Goal: Register for event/course

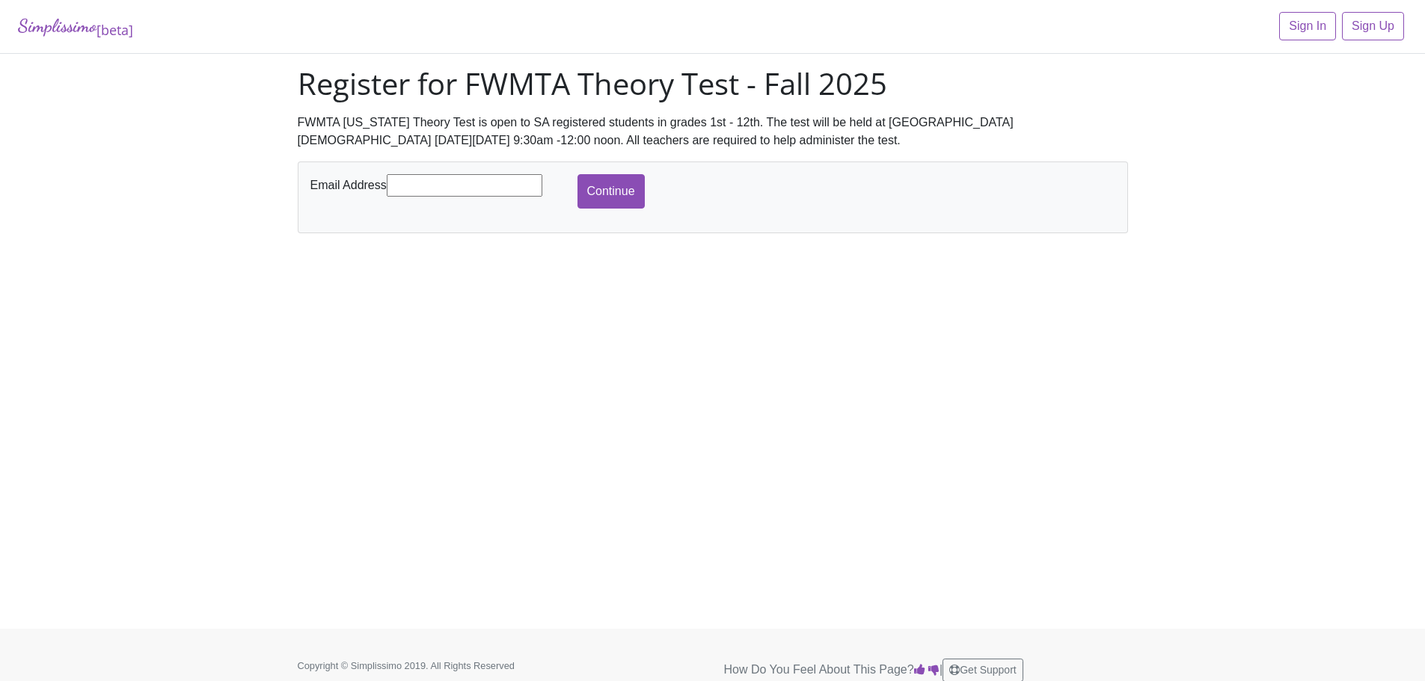
click at [463, 180] on input "text" at bounding box center [465, 185] width 156 height 22
type input "[EMAIL_ADDRESS][DOMAIN_NAME]"
click at [592, 184] on input "Continue" at bounding box center [610, 191] width 67 height 34
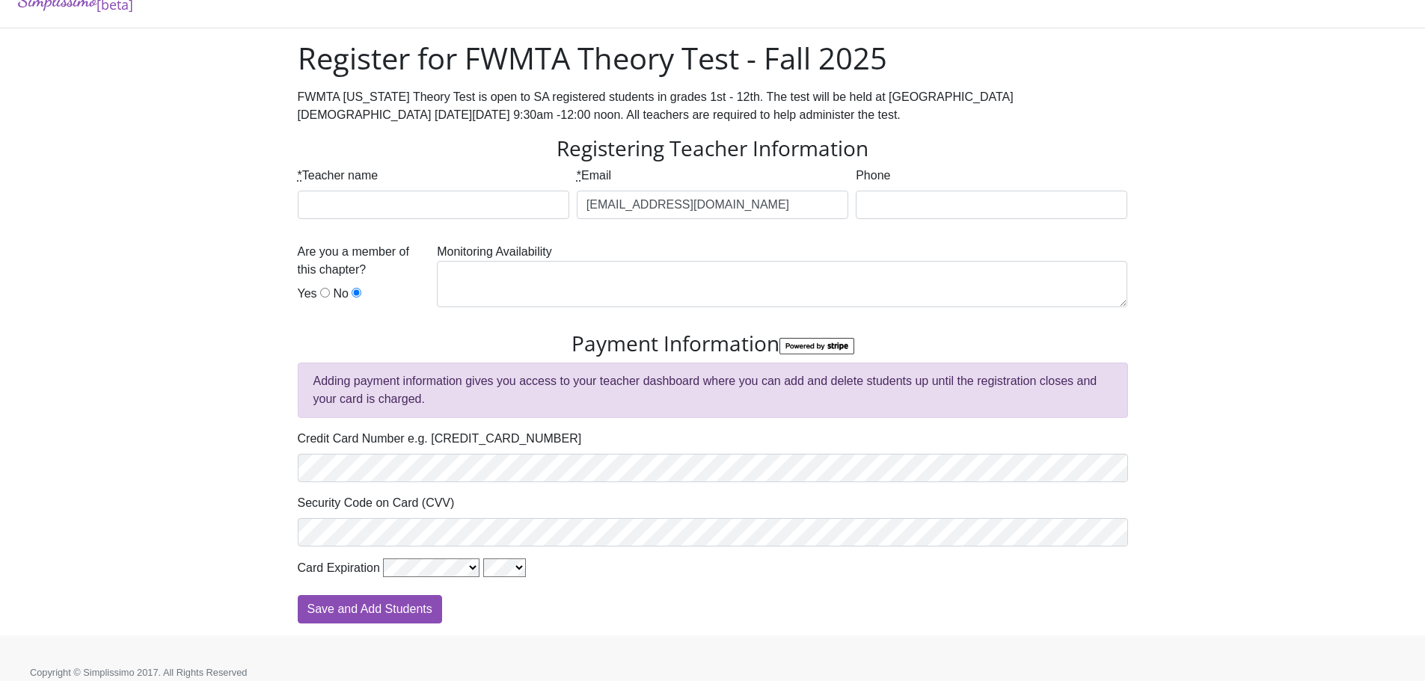
scroll to position [40, 0]
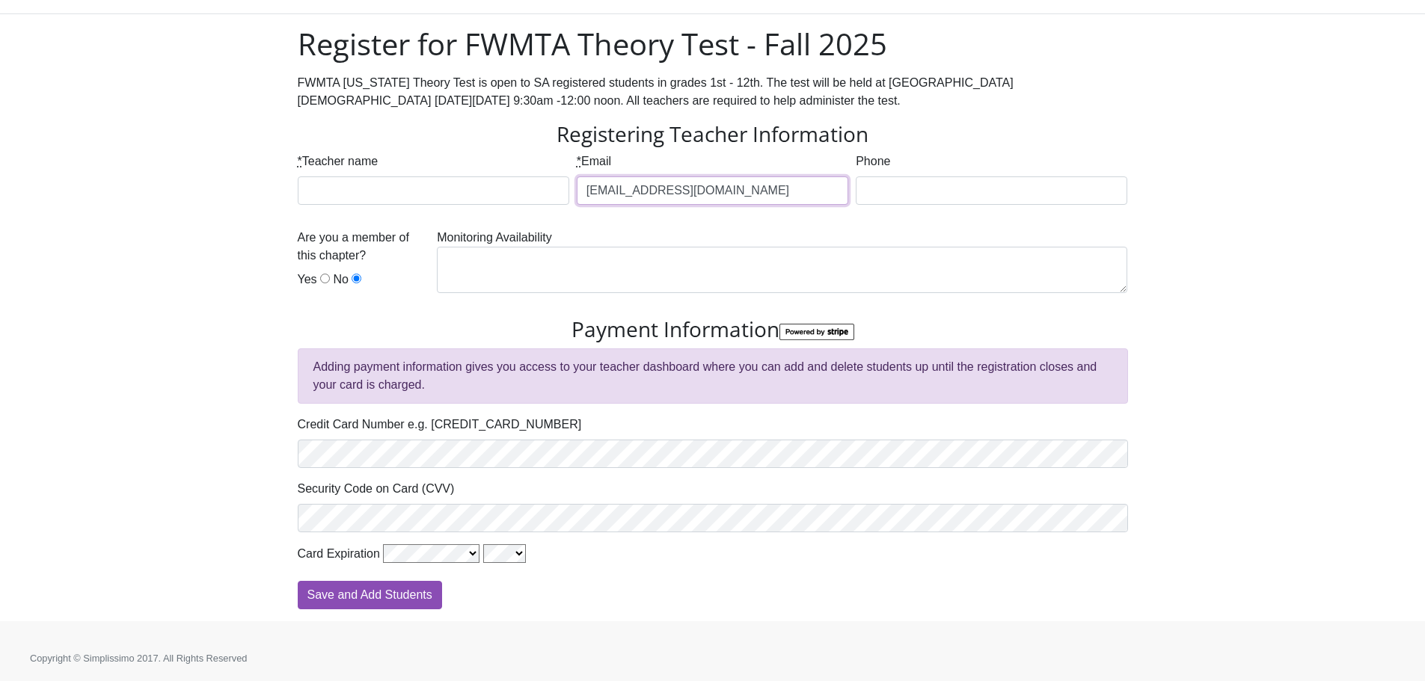
drag, startPoint x: 745, startPoint y: 194, endPoint x: 545, endPoint y: 202, distance: 199.8
click at [545, 202] on div "* Teacher name * Email gsanchez@swbts.edu Phone" at bounding box center [713, 191] width 838 height 76
click at [200, 238] on div "Simplissimo [beta] Register for FWMTA Theory Test - Fall 2025 FWMTA Texas Theor…" at bounding box center [712, 290] width 1425 height 661
click at [716, 159] on div "* Email" at bounding box center [712, 179] width 271 height 52
click at [696, 199] on input "* Email" at bounding box center [712, 190] width 271 height 28
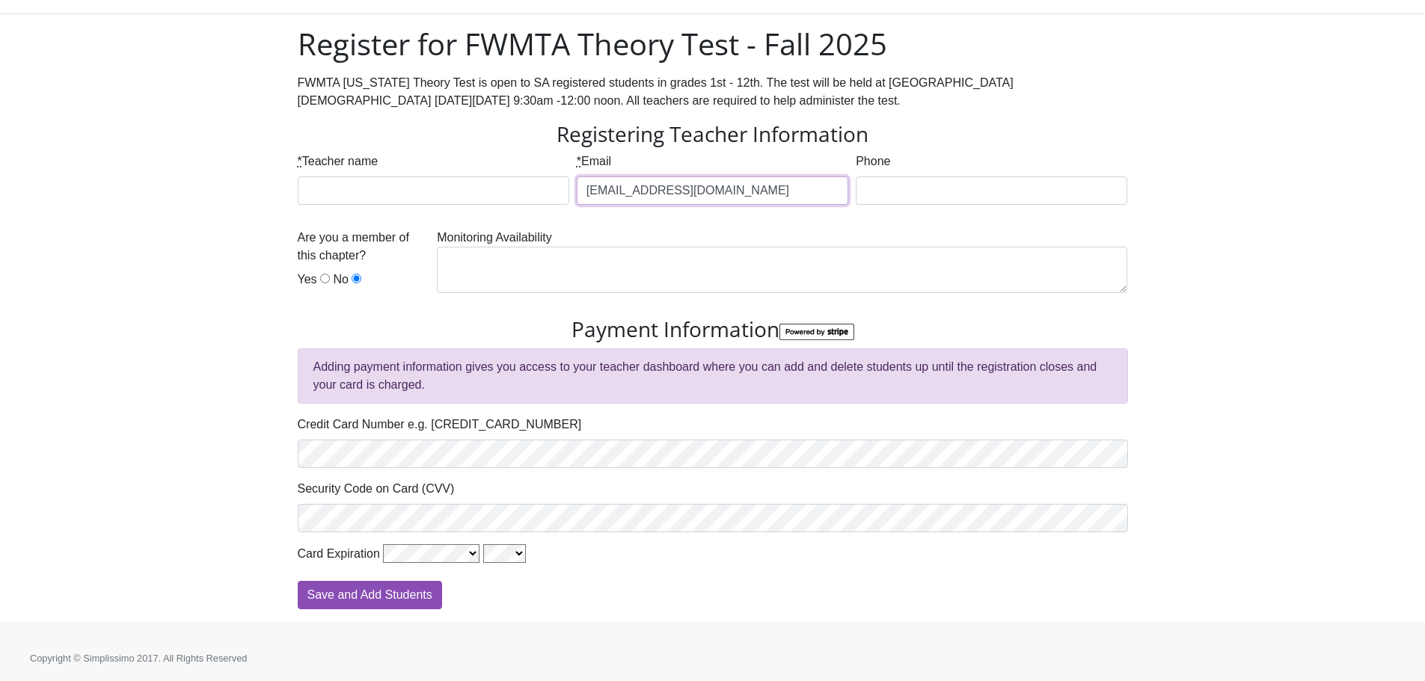
type input "irustandi@swbts.edu"
click at [458, 198] on input "* Teacher name" at bounding box center [433, 190] width 271 height 28
type input "Ivan Rustandi"
click at [322, 279] on input "Yes" at bounding box center [325, 279] width 10 height 10
radio input "true"
